Goal: Information Seeking & Learning: Check status

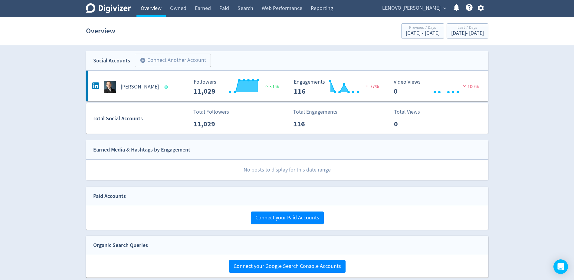
click at [143, 9] on link "Overview" at bounding box center [151, 8] width 29 height 17
click at [421, 10] on span "LENOVO [PERSON_NAME]" at bounding box center [411, 8] width 58 height 10
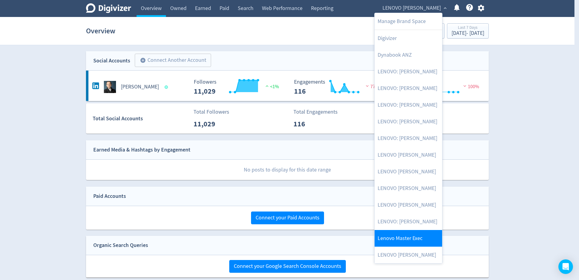
click at [410, 236] on link "Lenovo Master Exec" at bounding box center [408, 238] width 68 height 17
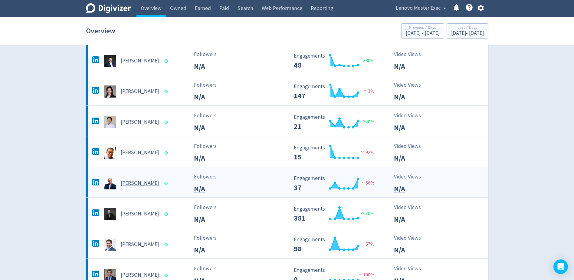
scroll to position [91, 0]
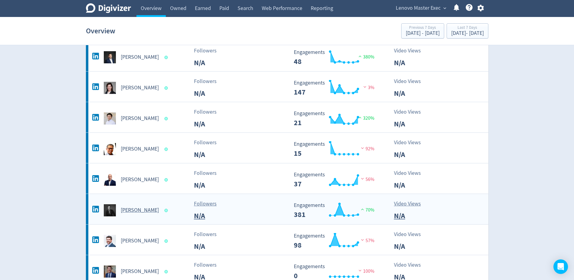
click at [125, 212] on h5 "[PERSON_NAME]" at bounding box center [140, 209] width 38 height 7
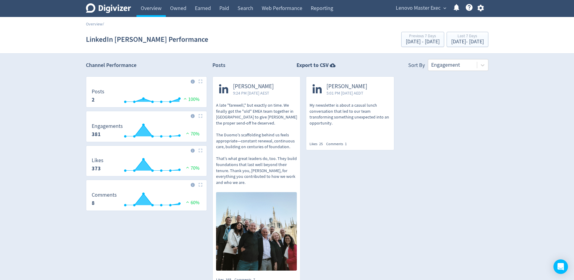
drag, startPoint x: 443, startPoint y: 124, endPoint x: 430, endPoint y: 156, distance: 34.6
click at [443, 124] on div "[PERSON_NAME] 9:24 PM [DATE] AEST A late "farewell," but exactly on time. We fi…" at bounding box center [348, 183] width 282 height 215
click at [146, 7] on link "Overview" at bounding box center [151, 8] width 29 height 17
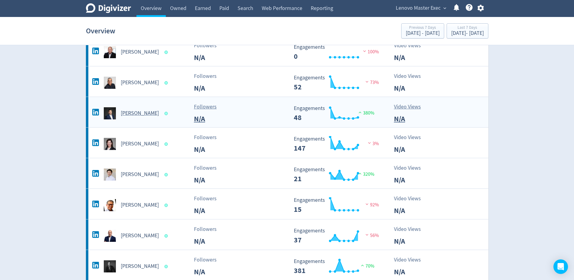
scroll to position [151, 0]
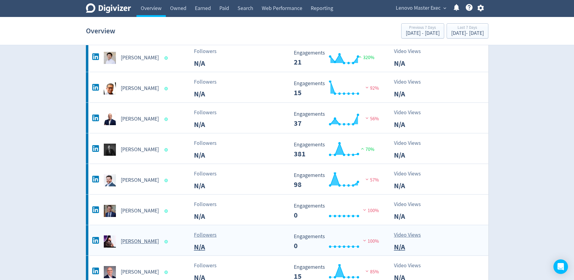
click at [145, 237] on div "[PERSON_NAME]" at bounding box center [140, 241] width 98 height 12
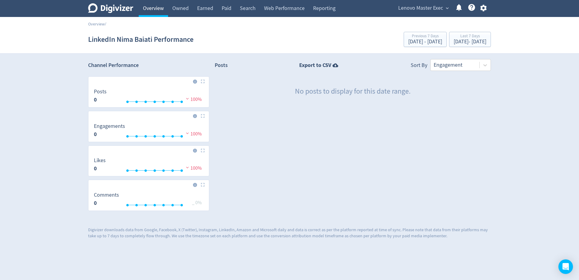
click at [150, 9] on link "Overview" at bounding box center [153, 8] width 29 height 17
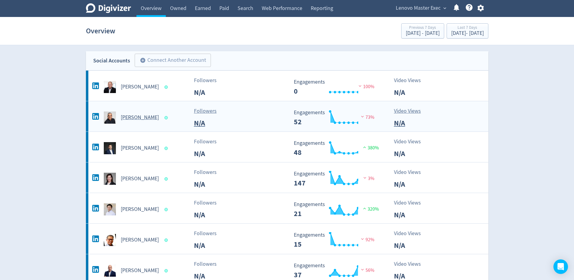
click at [146, 115] on h5 "[PERSON_NAME]" at bounding box center [140, 117] width 38 height 7
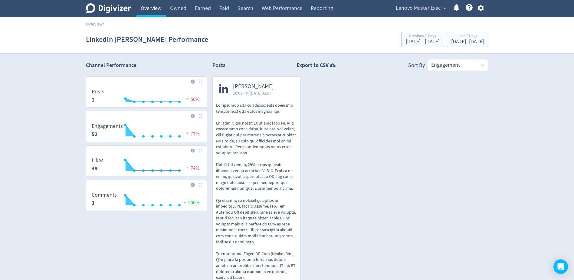
click at [147, 11] on link "Overview" at bounding box center [151, 8] width 29 height 17
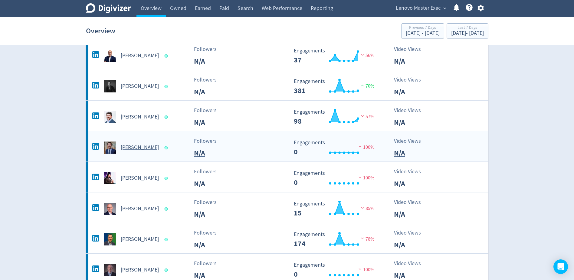
scroll to position [303, 0]
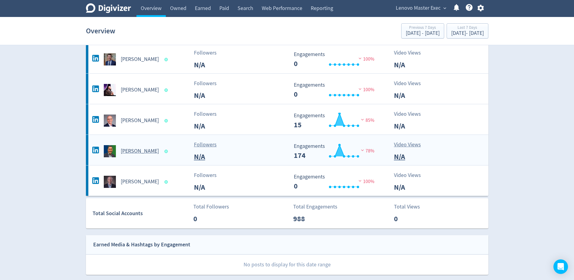
click at [139, 147] on div "[PERSON_NAME]" at bounding box center [140, 151] width 98 height 12
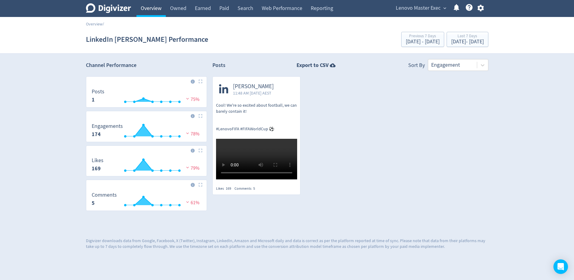
click at [147, 5] on link "Overview" at bounding box center [151, 8] width 29 height 17
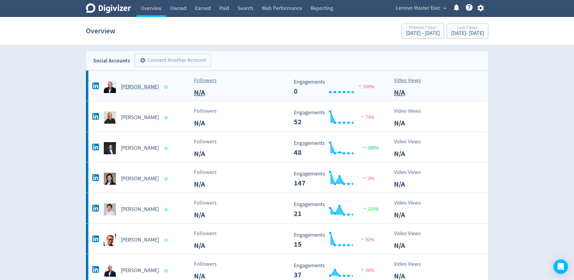
scroll to position [121, 0]
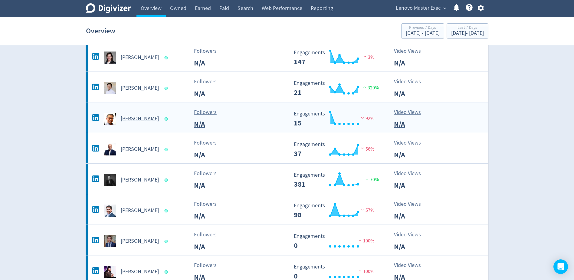
click at [137, 118] on h5 "[PERSON_NAME]" at bounding box center [140, 118] width 38 height 7
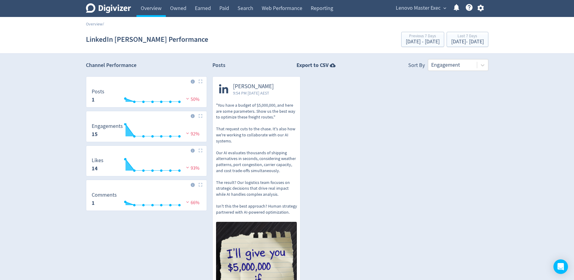
click at [455, 183] on div "[PERSON_NAME] 9:54 PM [DATE] AEST "You have a budget of $5,000,000, and here ar…" at bounding box center [348, 199] width 282 height 247
click at [422, 6] on span "Lenovo Master Exec" at bounding box center [418, 8] width 45 height 10
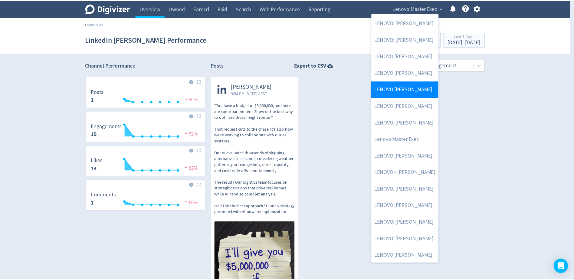
scroll to position [100, 0]
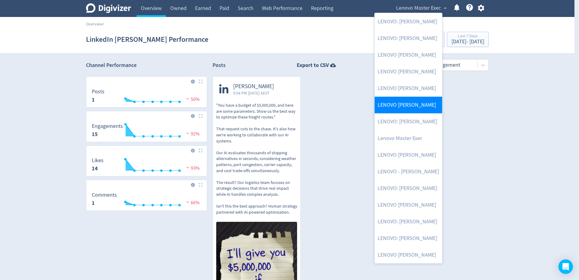
click at [418, 103] on link "LENOVO [PERSON_NAME]" at bounding box center [408, 105] width 68 height 17
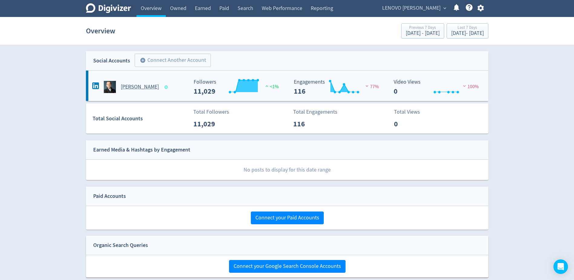
click at [127, 84] on h5 "[PERSON_NAME]" at bounding box center [140, 86] width 38 height 7
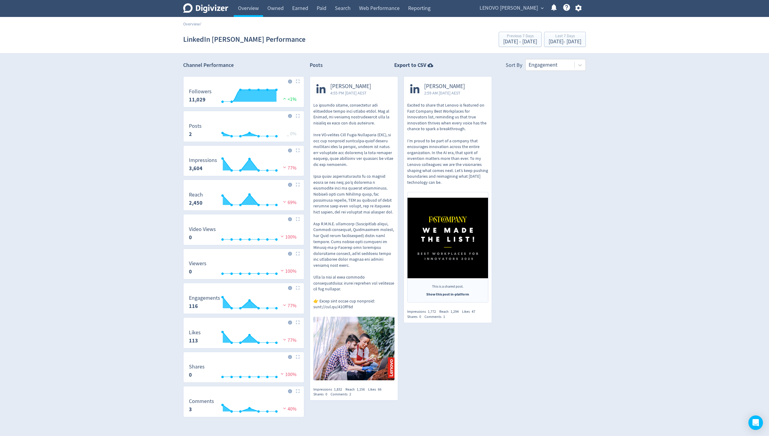
click at [578, 245] on div "Digivizer Logo [PERSON_NAME] Logo Overview Owned Earned Paid Search Web Perform…" at bounding box center [384, 227] width 769 height 455
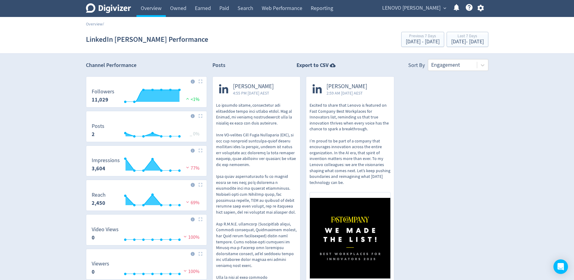
click at [431, 9] on span "LENOVO [PERSON_NAME]" at bounding box center [411, 8] width 58 height 10
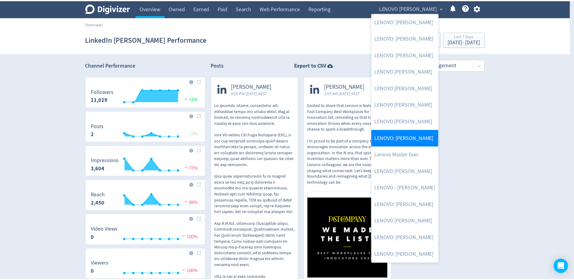
scroll to position [70, 0]
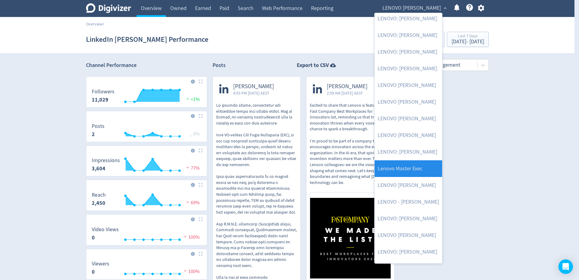
click at [413, 164] on link "Lenovo Master Exec" at bounding box center [408, 168] width 68 height 17
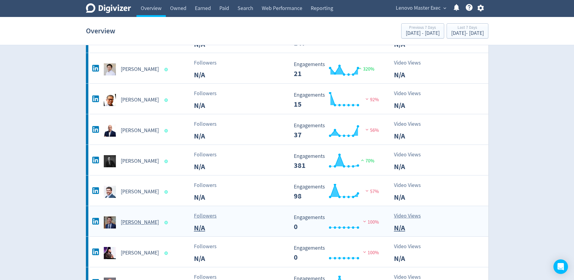
scroll to position [212, 0]
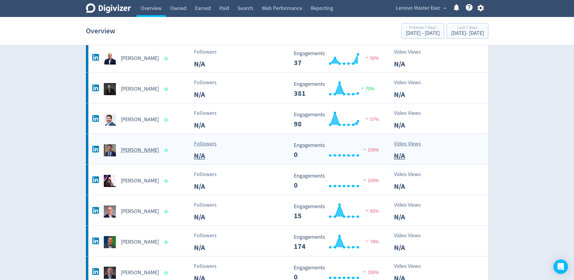
click at [133, 152] on h5 "[PERSON_NAME]" at bounding box center [140, 150] width 38 height 7
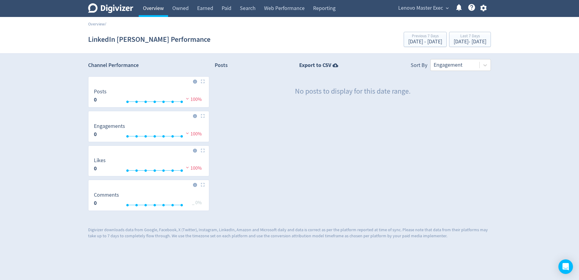
click at [155, 11] on link "Overview" at bounding box center [153, 8] width 29 height 17
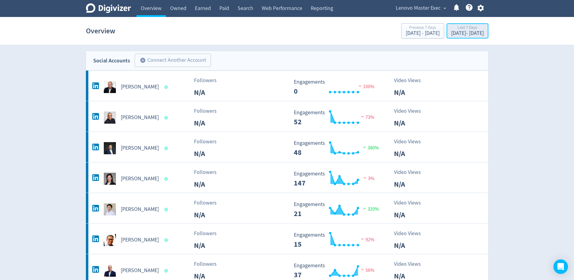
click at [451, 36] on div "[DATE] - [DATE]" at bounding box center [467, 33] width 33 height 5
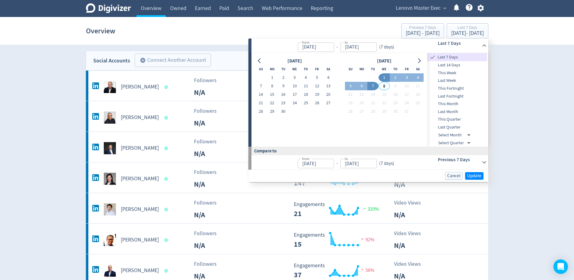
click at [453, 102] on span "This Month" at bounding box center [457, 104] width 60 height 7
type input "[DATE]"
click at [363, 48] on input "[DATE]" at bounding box center [359, 46] width 36 height 9
drag, startPoint x: 350, startPoint y: 48, endPoint x: 347, endPoint y: 49, distance: 3.3
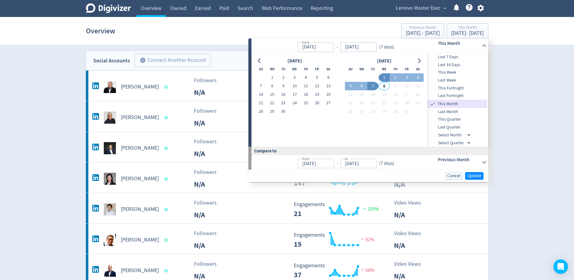
click at [347, 49] on input "[DATE]" at bounding box center [359, 46] width 36 height 9
type input "[DATE]"
click at [470, 174] on span "Update" at bounding box center [474, 175] width 14 height 5
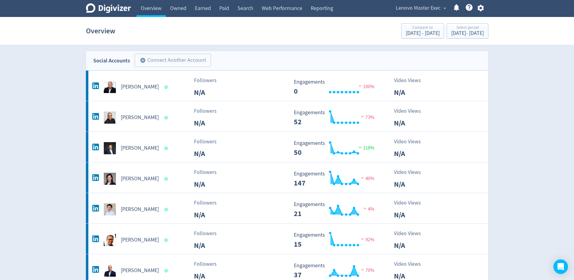
click at [437, 9] on span "Lenovo Master Exec" at bounding box center [418, 8] width 45 height 10
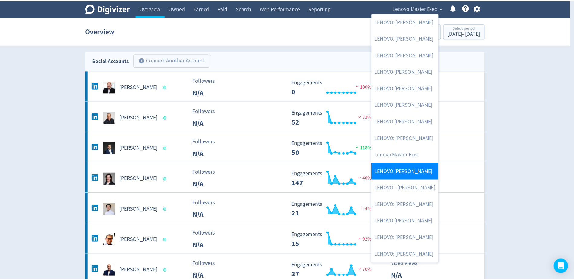
scroll to position [70, 0]
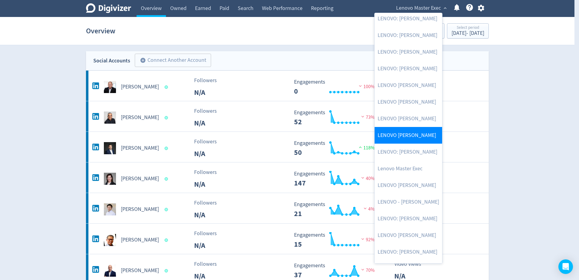
click at [420, 140] on link "LENOVO [PERSON_NAME]" at bounding box center [408, 135] width 68 height 17
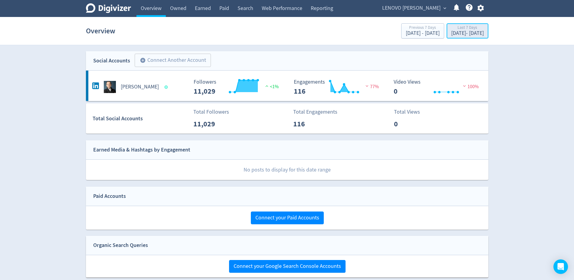
click at [464, 32] on div "[DATE] - [DATE]" at bounding box center [467, 33] width 33 height 5
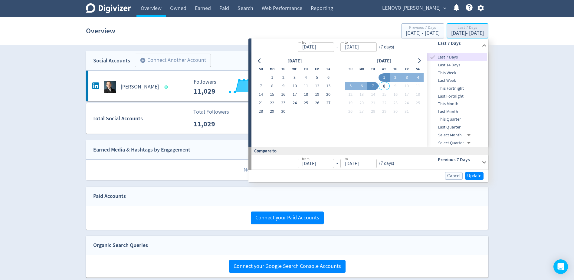
type input "[DATE]"
click at [356, 48] on input "[DATE]" at bounding box center [359, 46] width 36 height 9
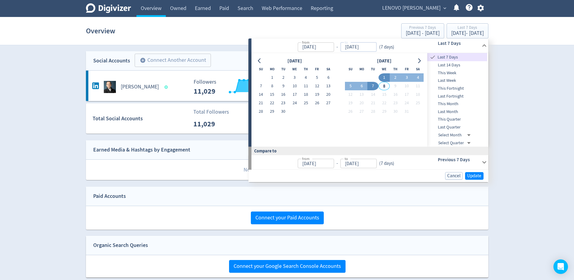
click at [348, 48] on input "[DATE]" at bounding box center [359, 46] width 36 height 9
type input "[DATE]"
click at [359, 129] on div "[DATE] Su Mo Tu We Th Fr Sa 1 2 3 4 5 6 7 8 9 10 11 12 13 14 15 16 17 18 19 20 …" at bounding box center [339, 100] width 168 height 86
click at [469, 173] on span "Update" at bounding box center [474, 175] width 14 height 5
